Goal: Information Seeking & Learning: Learn about a topic

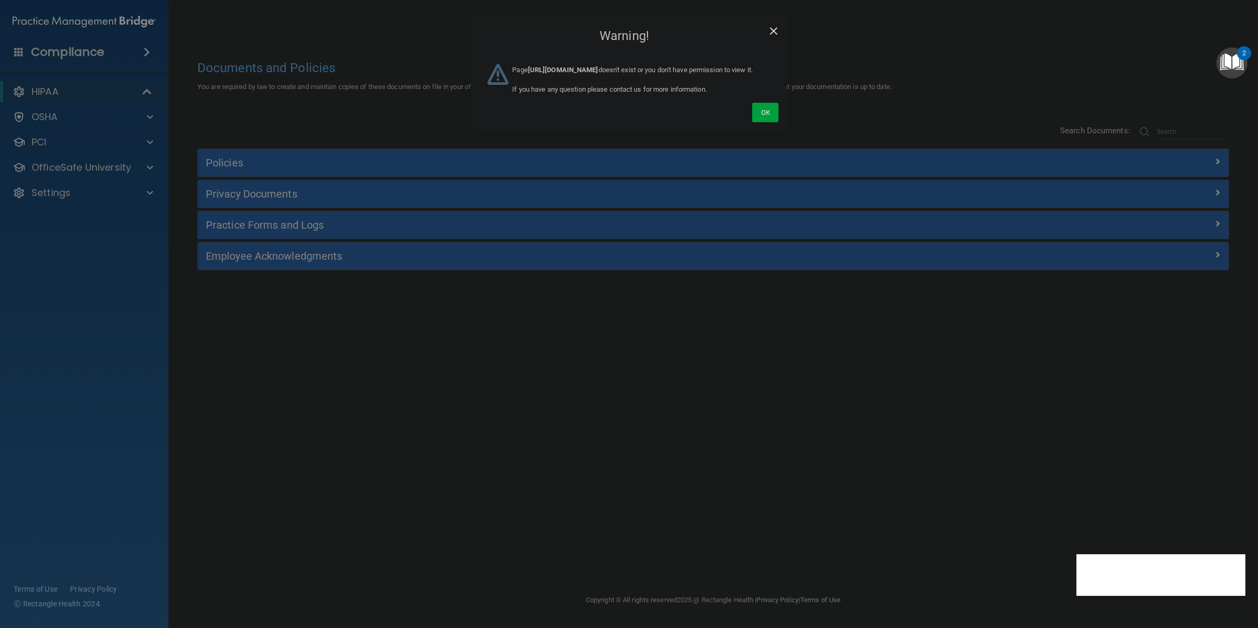
click at [358, 28] on span "×" at bounding box center [773, 29] width 9 height 21
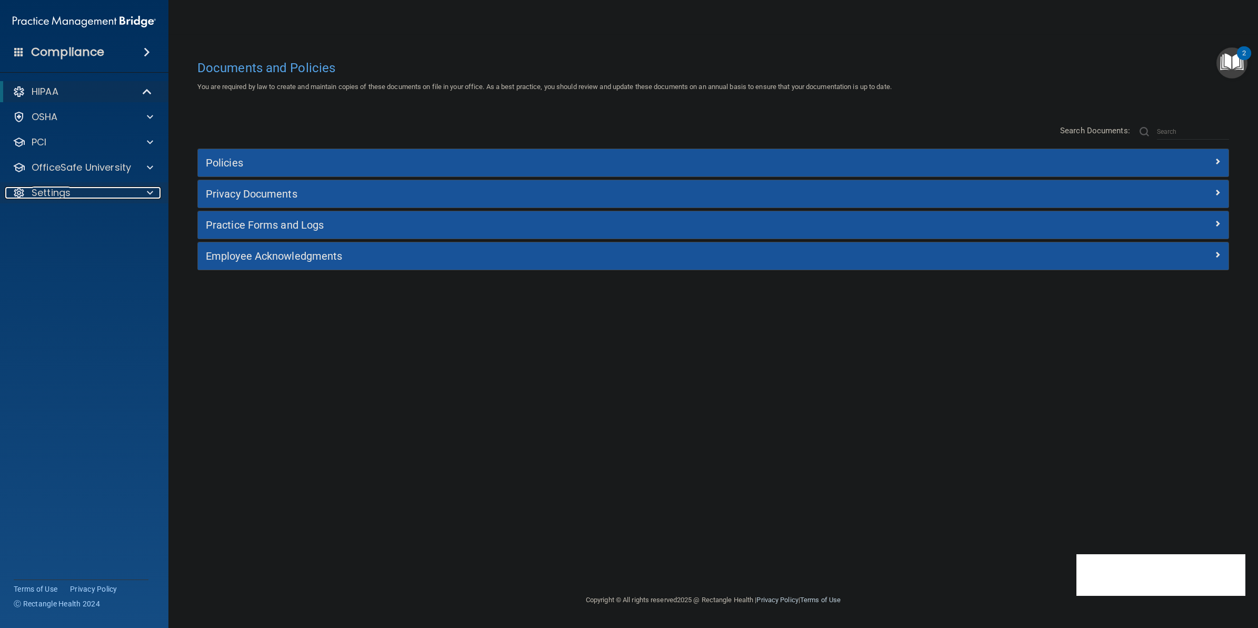
click at [137, 195] on div at bounding box center [148, 192] width 26 height 13
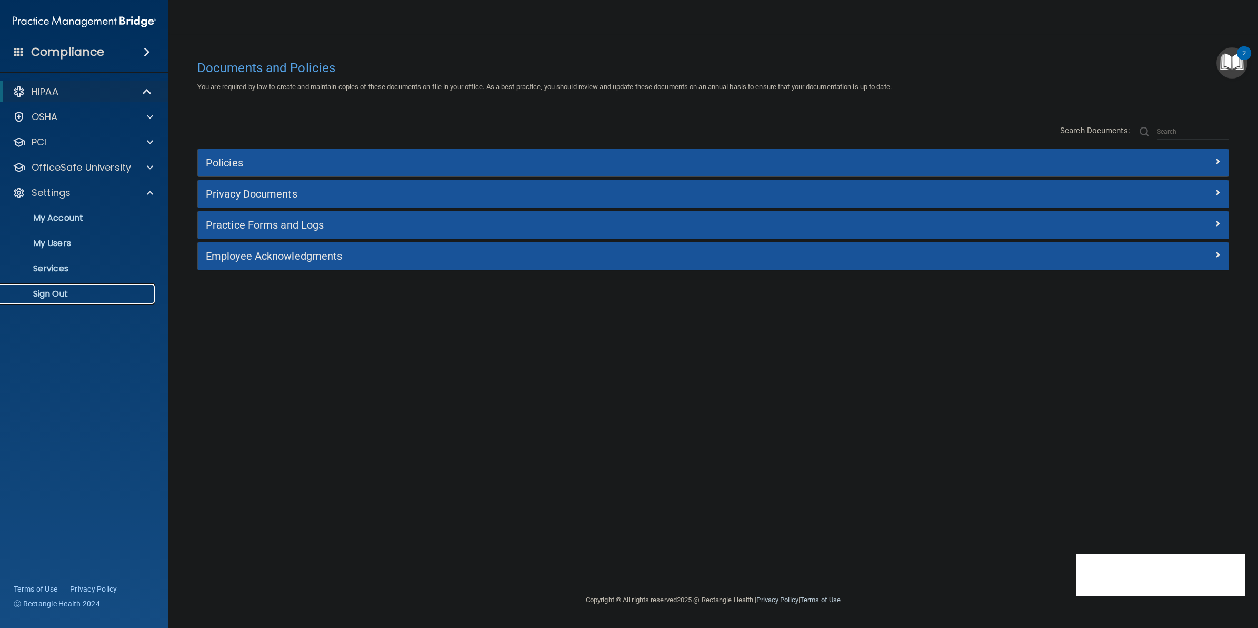
click at [43, 297] on p "Sign Out" at bounding box center [79, 294] width 144 height 11
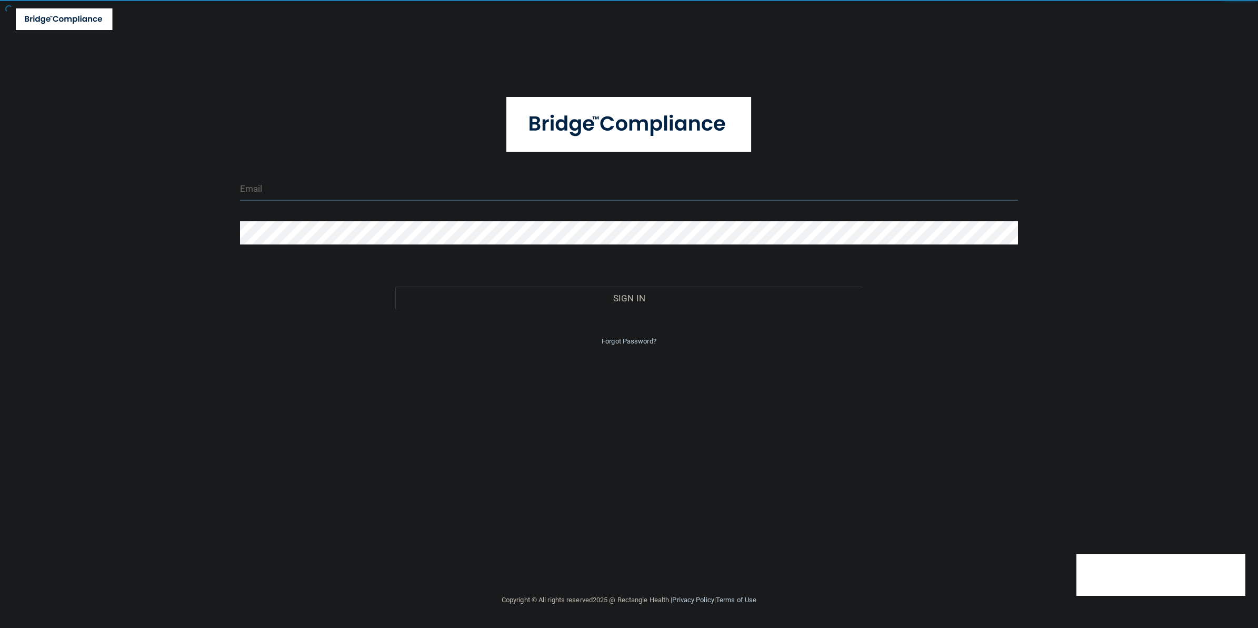
type input "[EMAIL_ADDRESS][DOMAIN_NAME]"
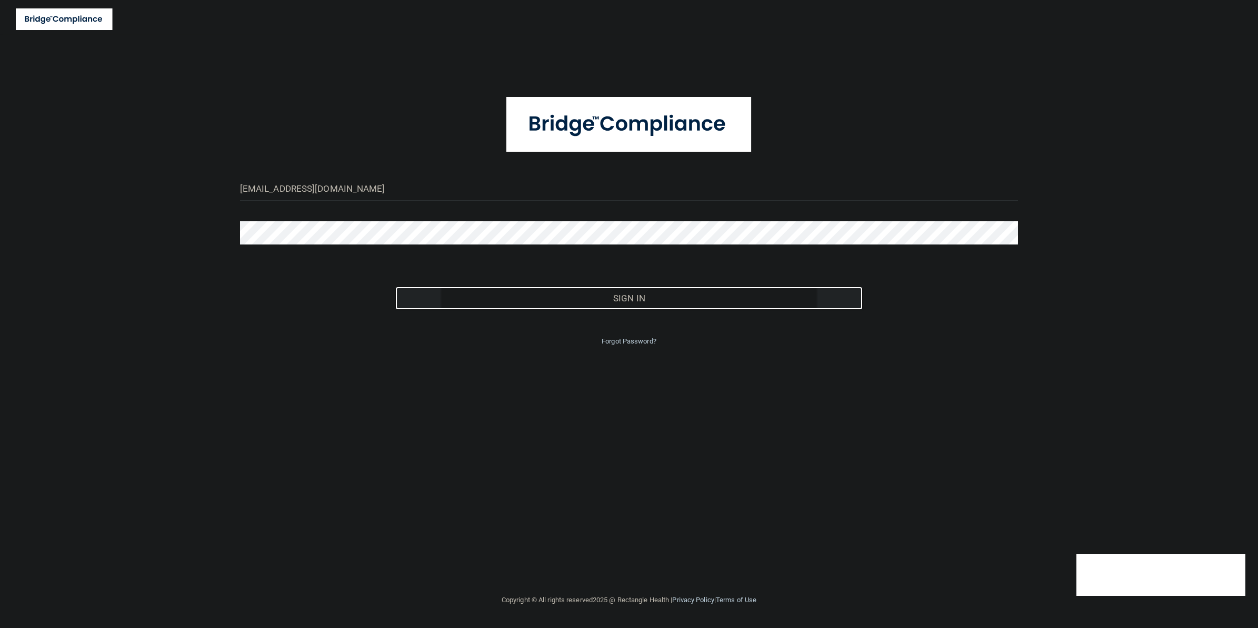
click at [358, 299] on button "Sign In" at bounding box center [628, 297] width 467 height 23
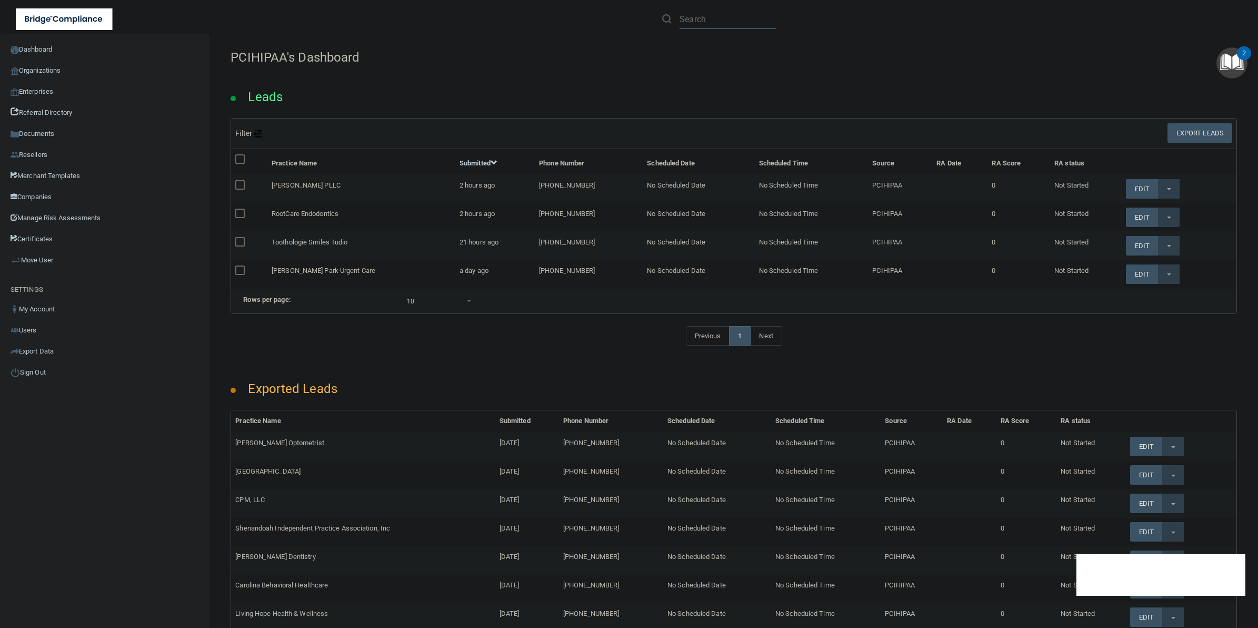
click at [358, 21] on input "text" at bounding box center [728, 18] width 96 height 19
paste input "[PERSON_NAME], DMD, PSc"
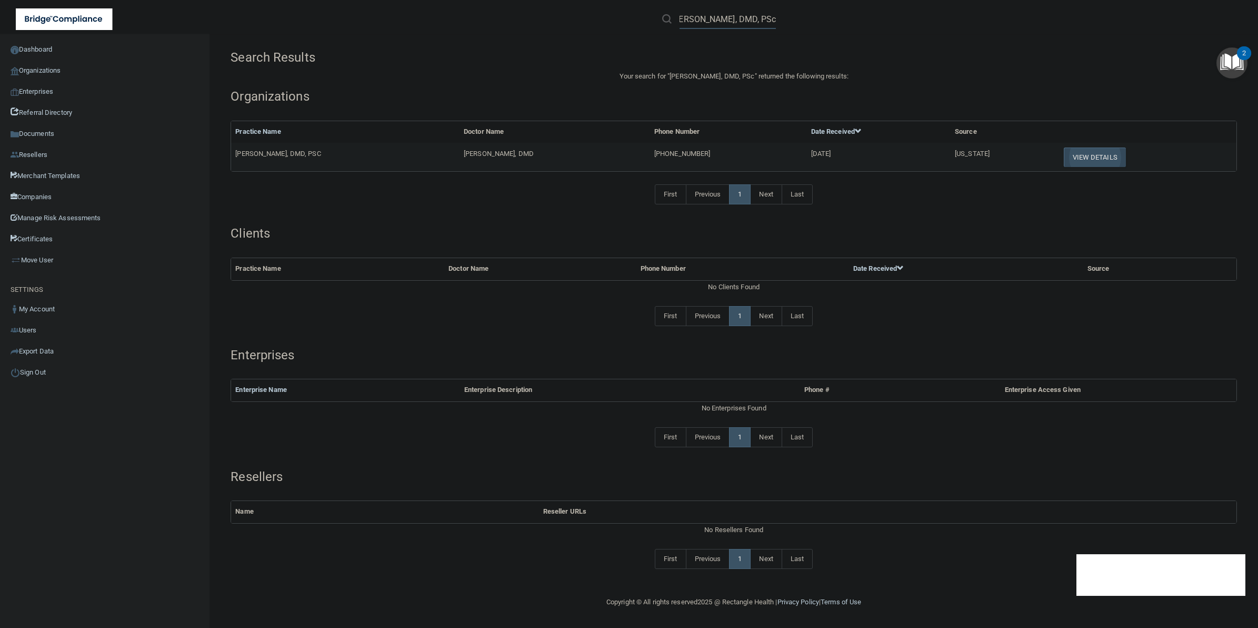
type input "[PERSON_NAME], DMD, PSc"
click at [358, 161] on button "View Details" at bounding box center [1095, 156] width 62 height 19
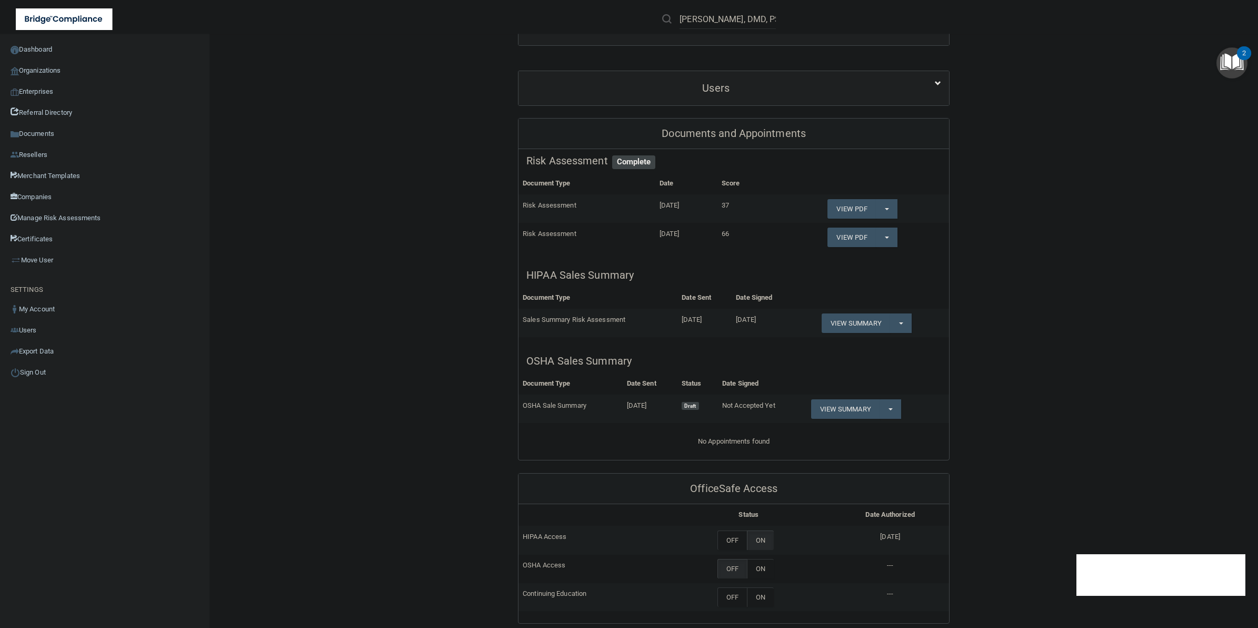
scroll to position [197, 0]
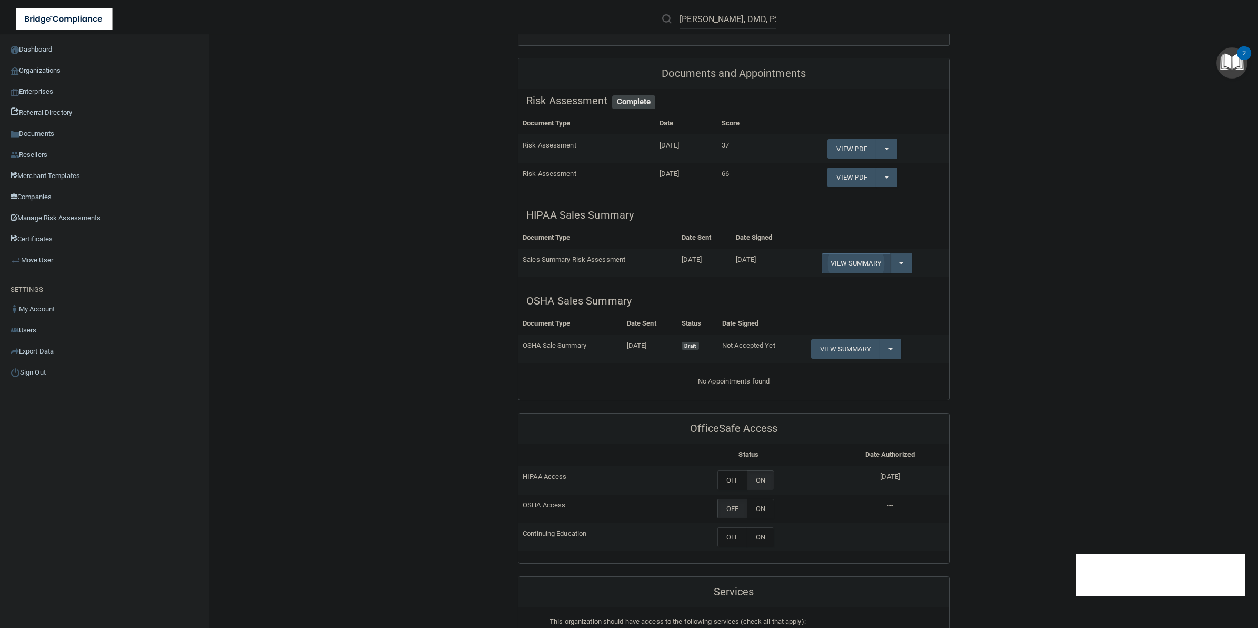
click at [358, 273] on link "View Summary" at bounding box center [856, 262] width 68 height 19
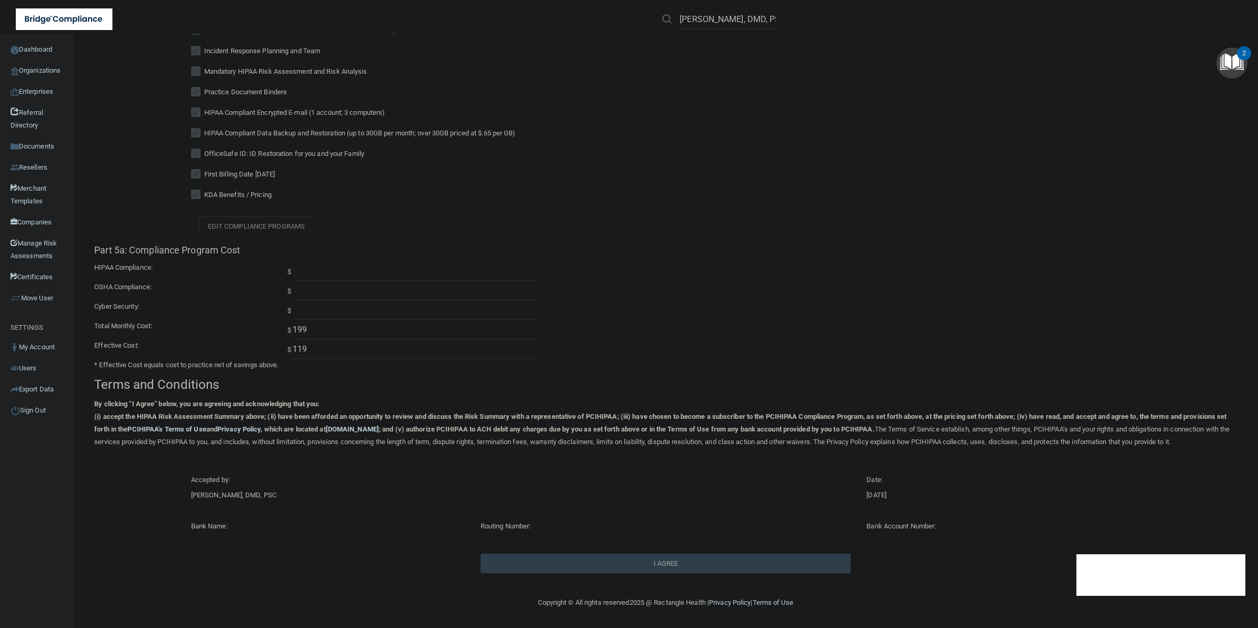
scroll to position [625, 0]
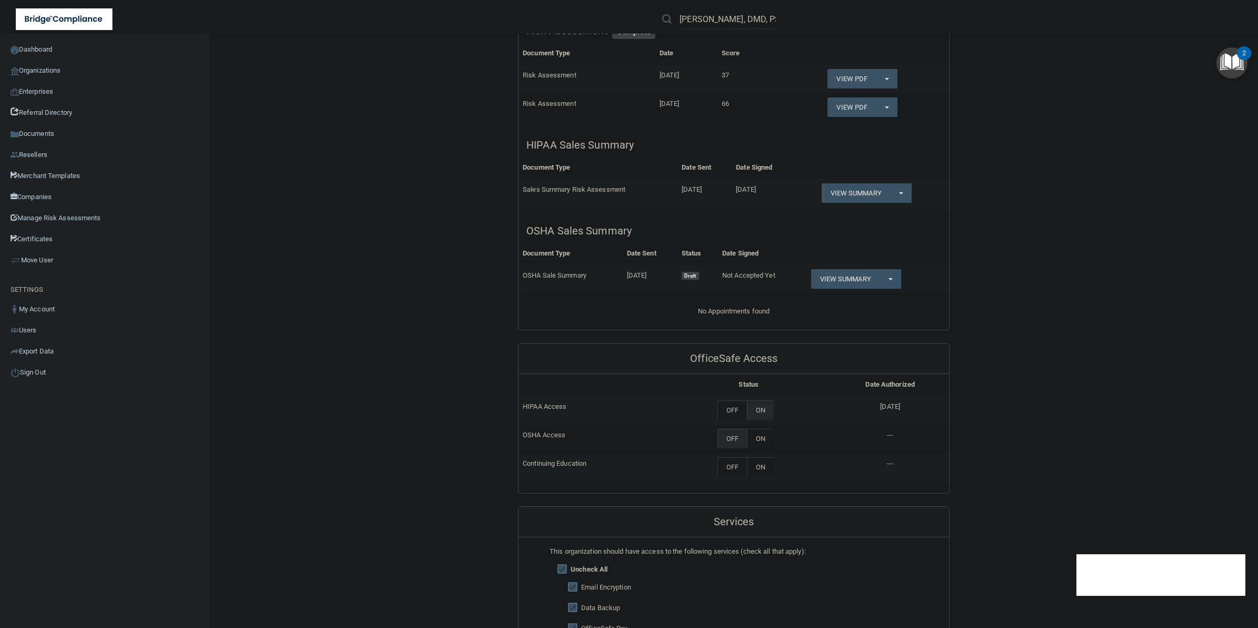
scroll to position [70, 0]
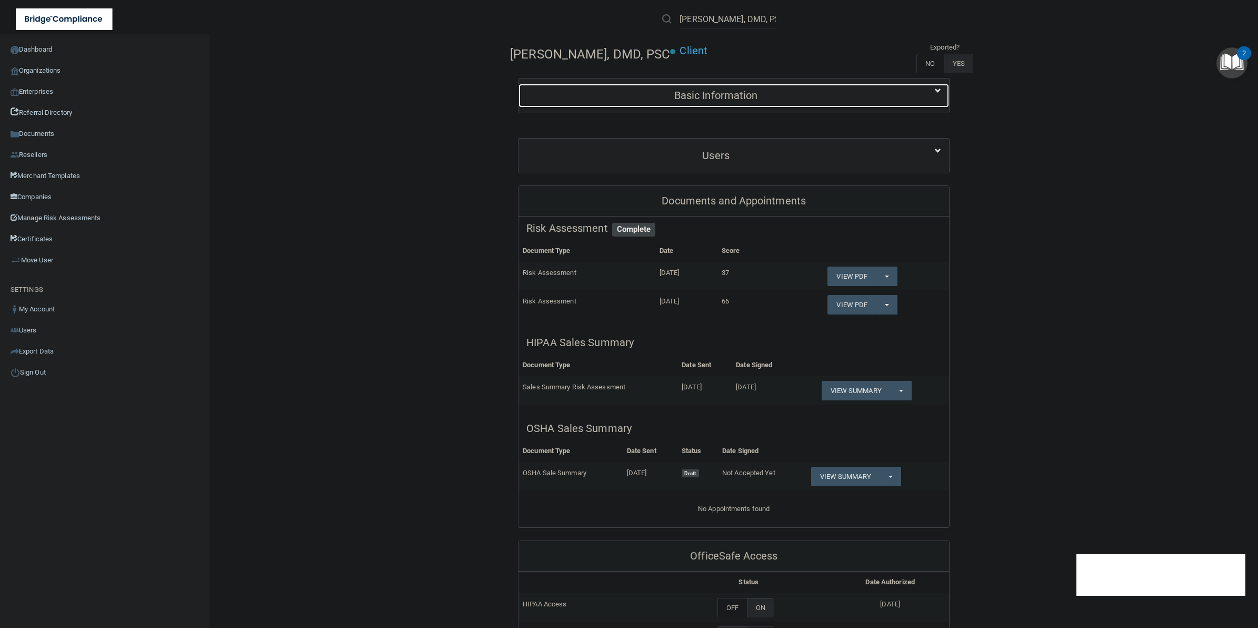
click at [358, 107] on div "Basic Information" at bounding box center [716, 96] width 395 height 24
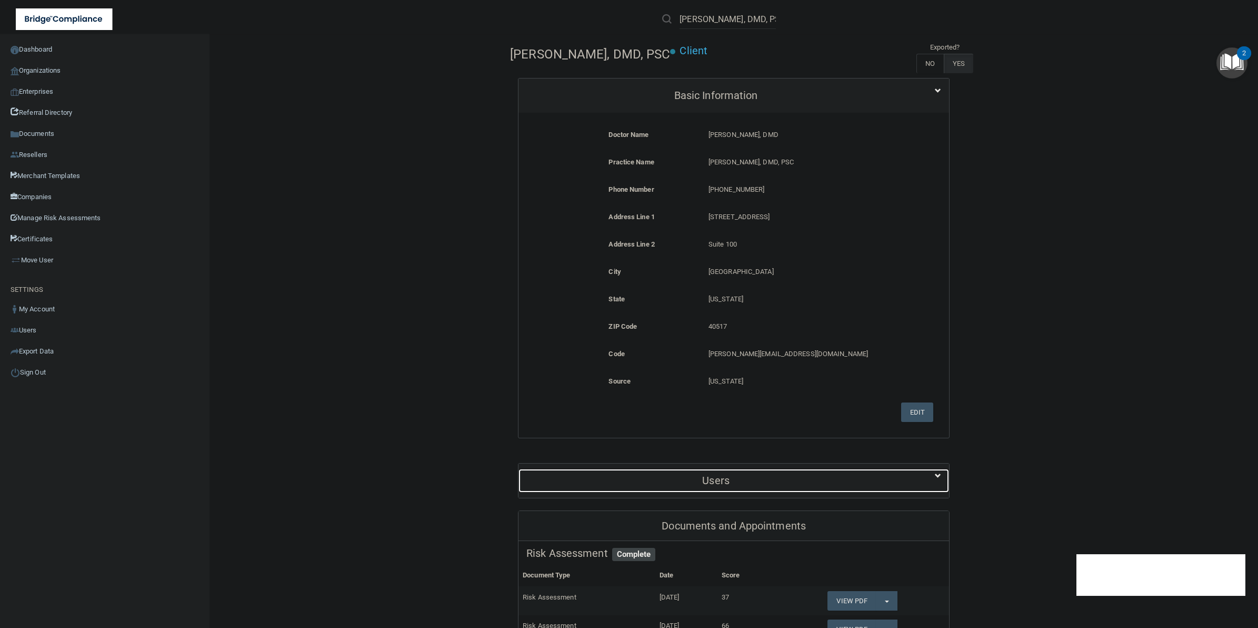
click at [358, 355] on h5 "Users" at bounding box center [715, 480] width 379 height 12
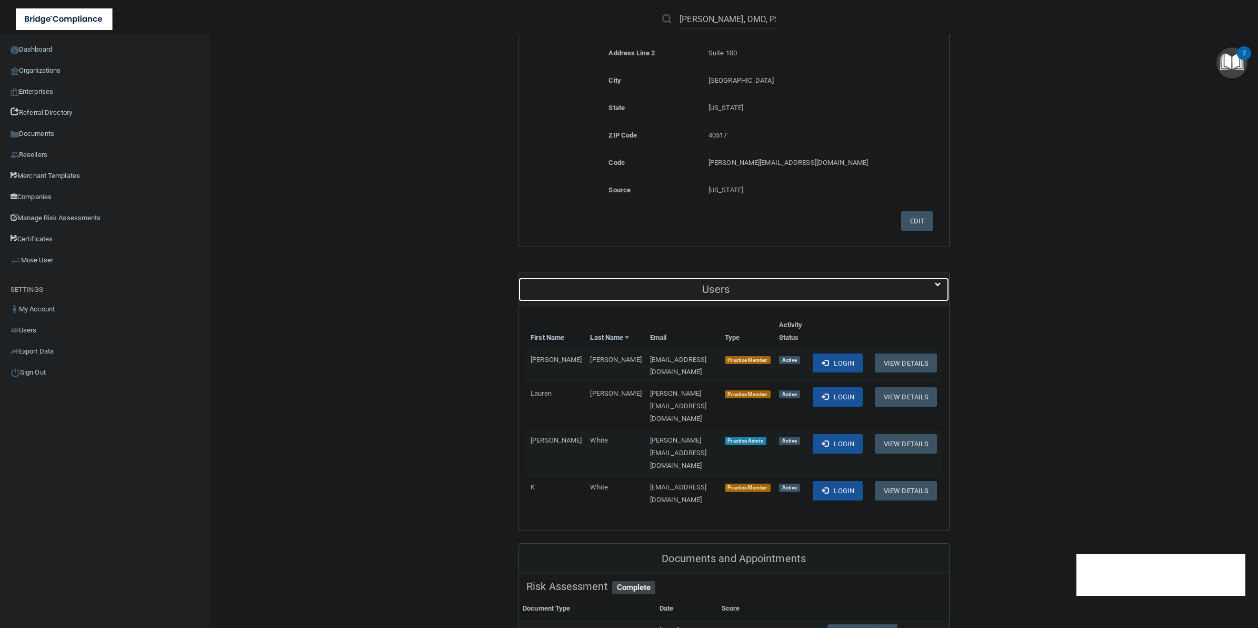
scroll to position [267, 0]
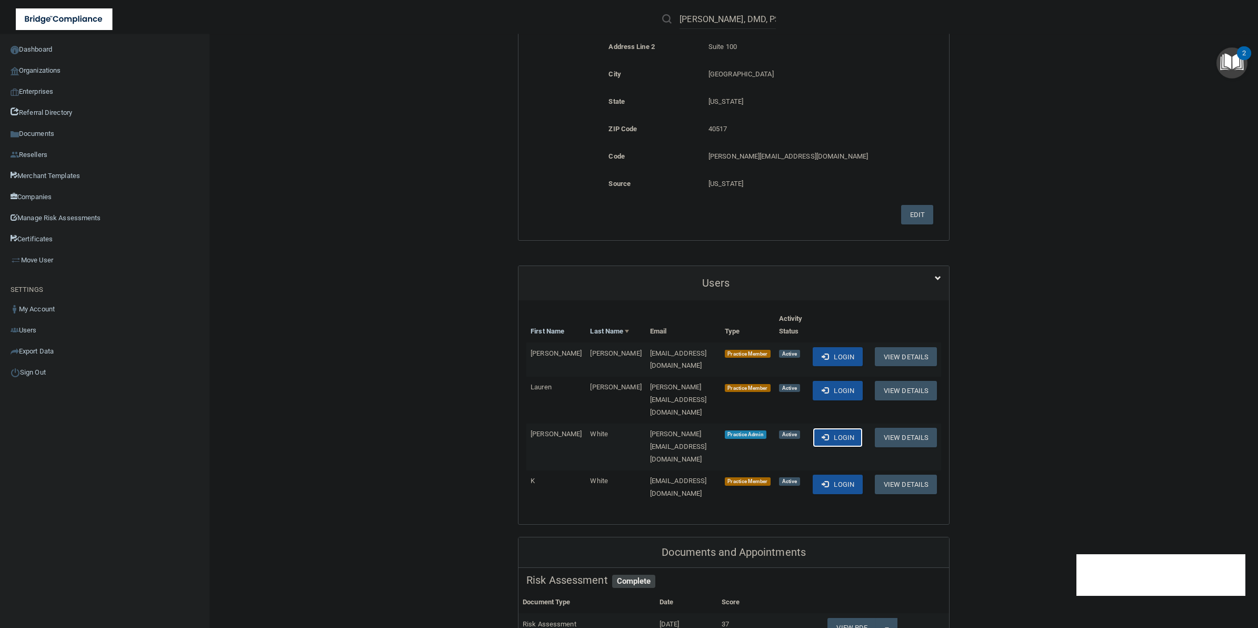
click at [358, 355] on button "Login" at bounding box center [838, 437] width 50 height 19
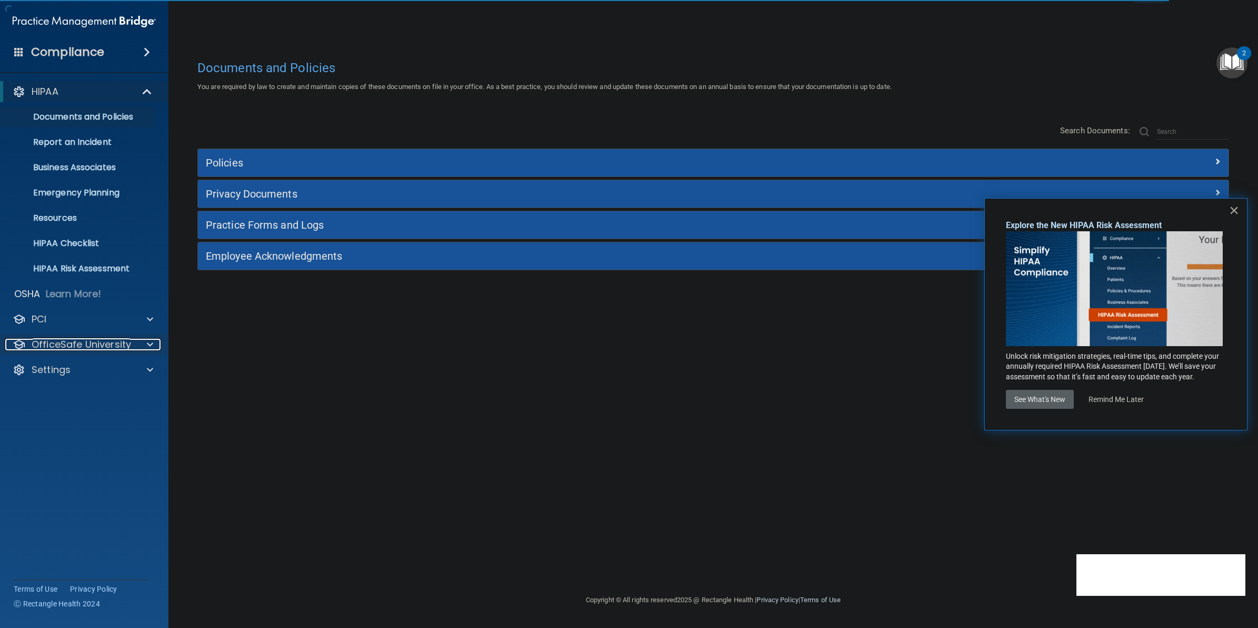
click at [115, 344] on p "OfficeSafe University" at bounding box center [82, 344] width 100 height 13
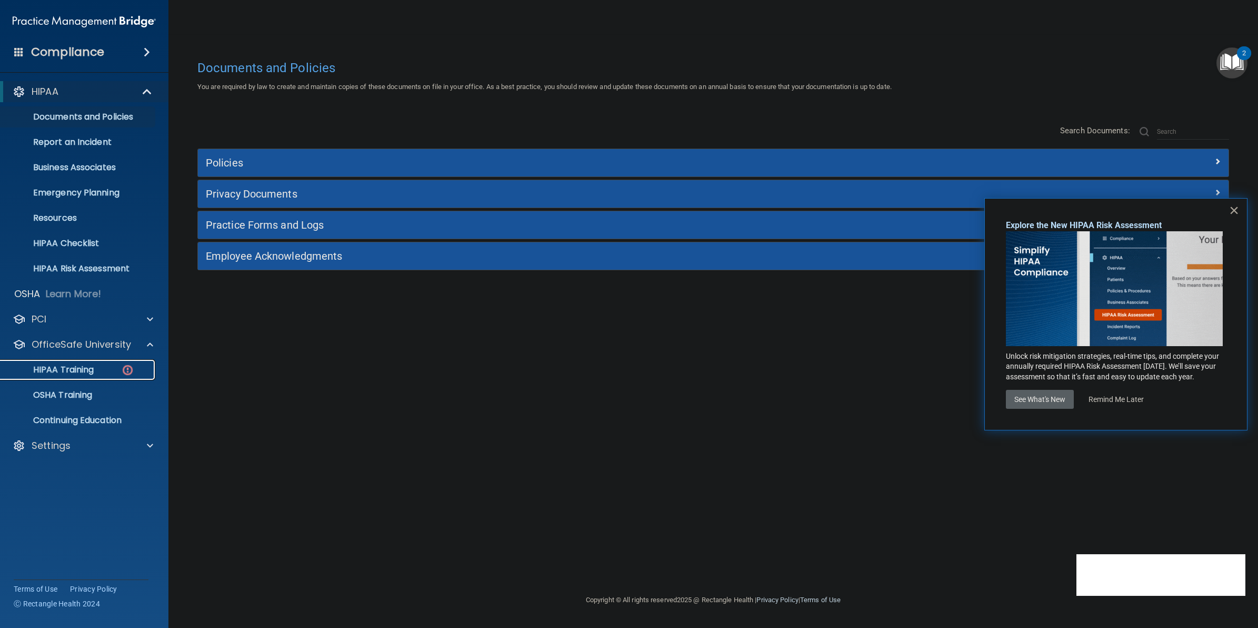
click at [74, 367] on p "HIPAA Training" at bounding box center [50, 369] width 87 height 11
